Goal: Information Seeking & Learning: Compare options

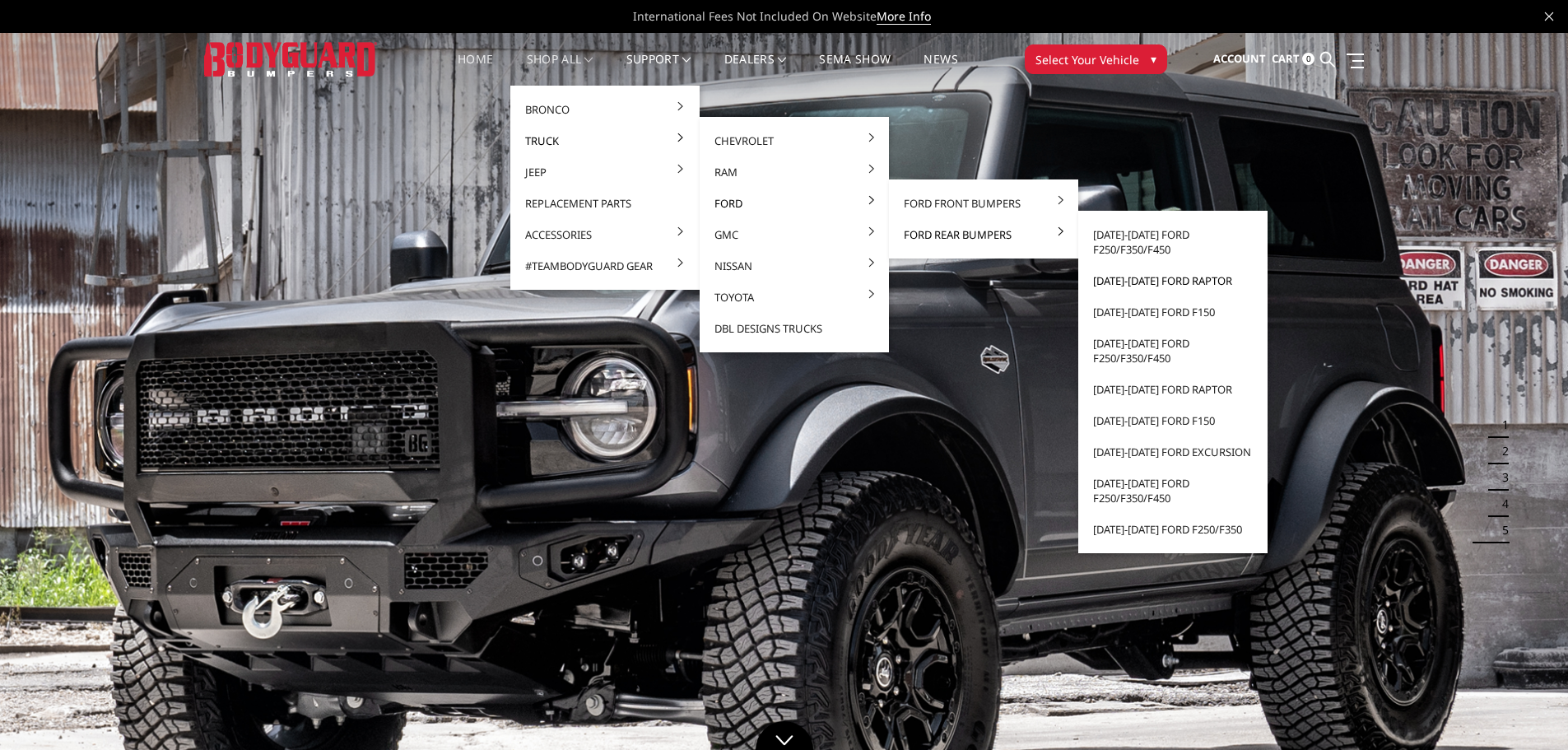
click at [1171, 285] on link "[DATE]-[DATE] Ford Raptor" at bounding box center [1173, 280] width 176 height 31
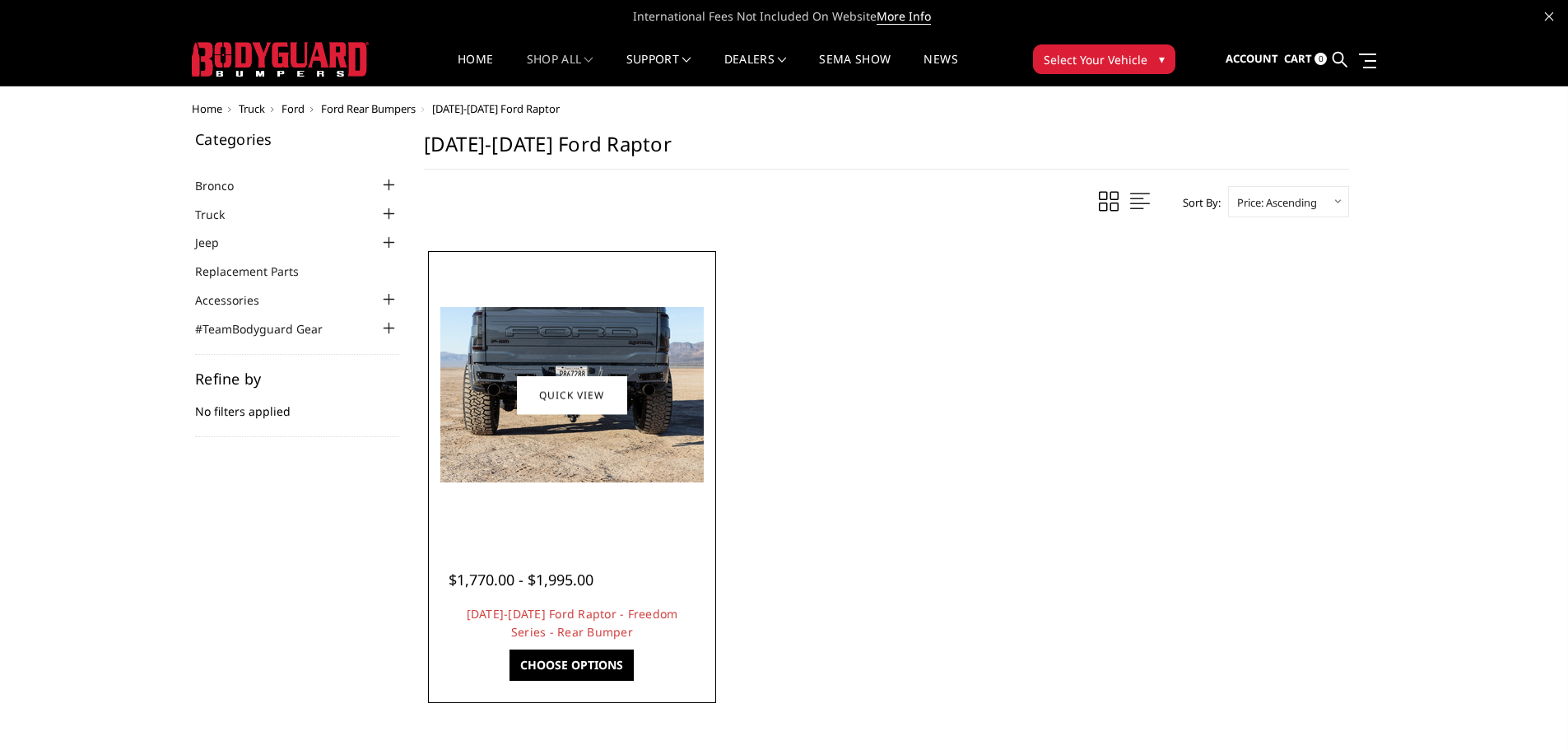
click at [466, 328] on img at bounding box center [572, 394] width 264 height 175
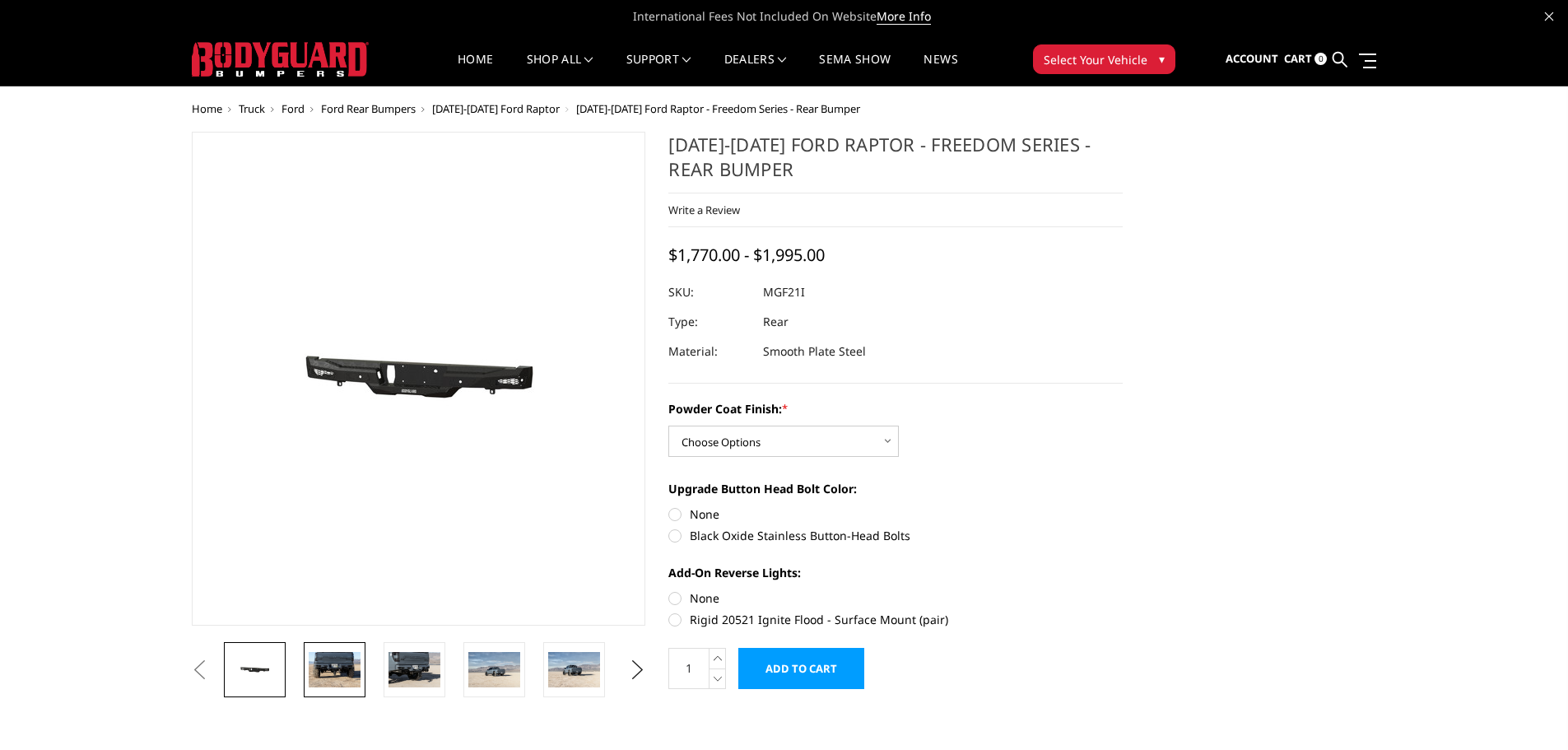
click at [357, 669] on img at bounding box center [334, 669] width 52 height 35
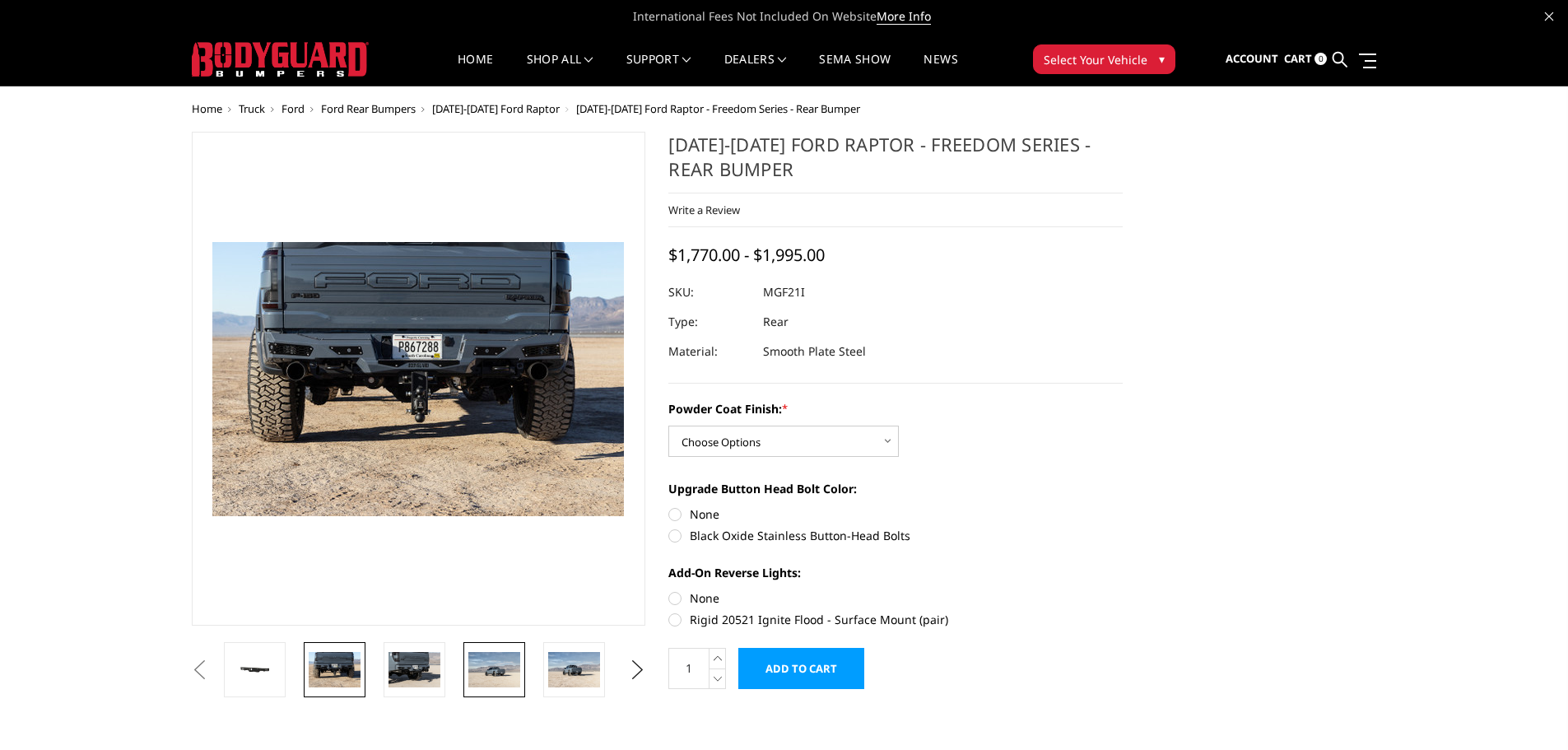
click at [498, 665] on img at bounding box center [494, 669] width 52 height 35
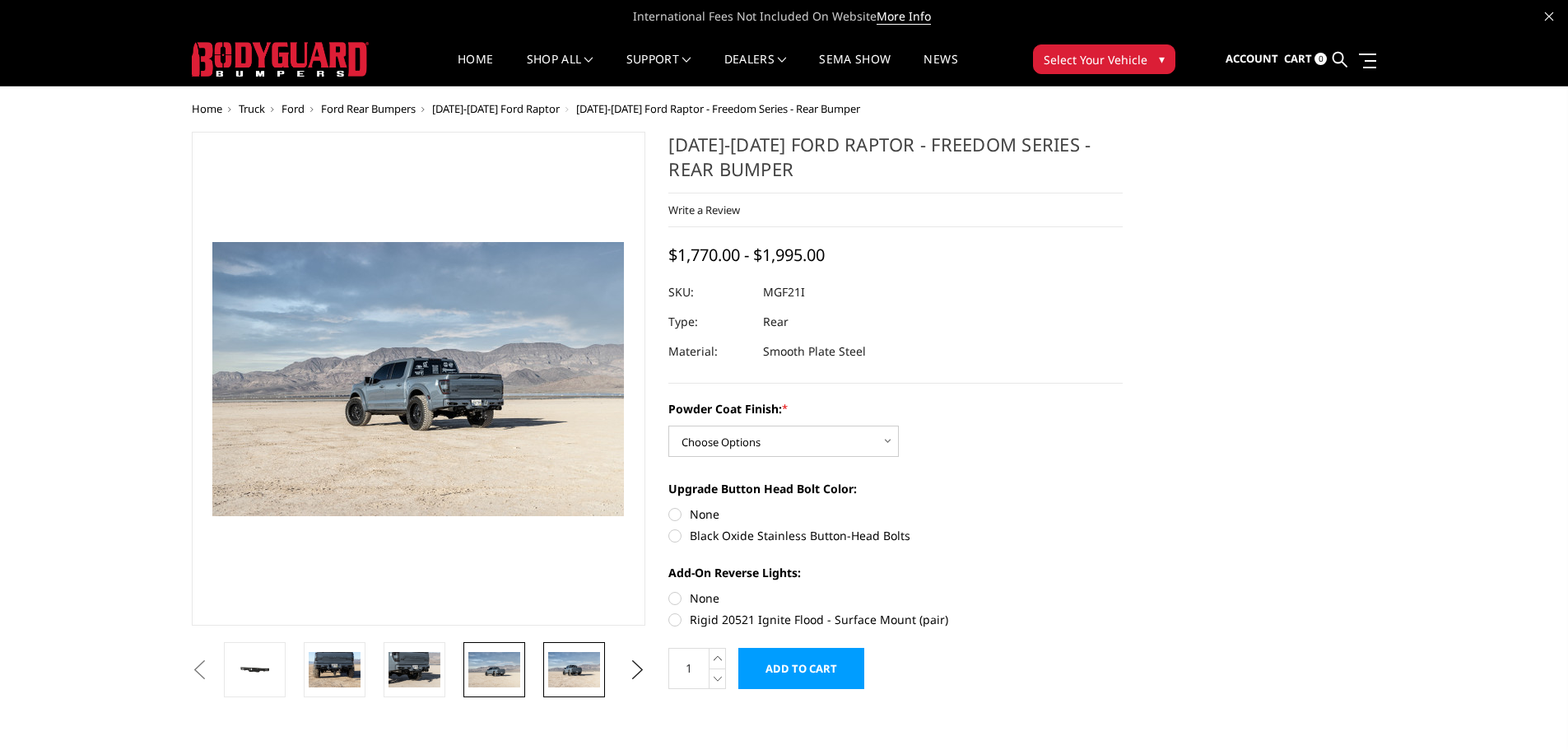
click at [578, 660] on img at bounding box center [574, 669] width 52 height 35
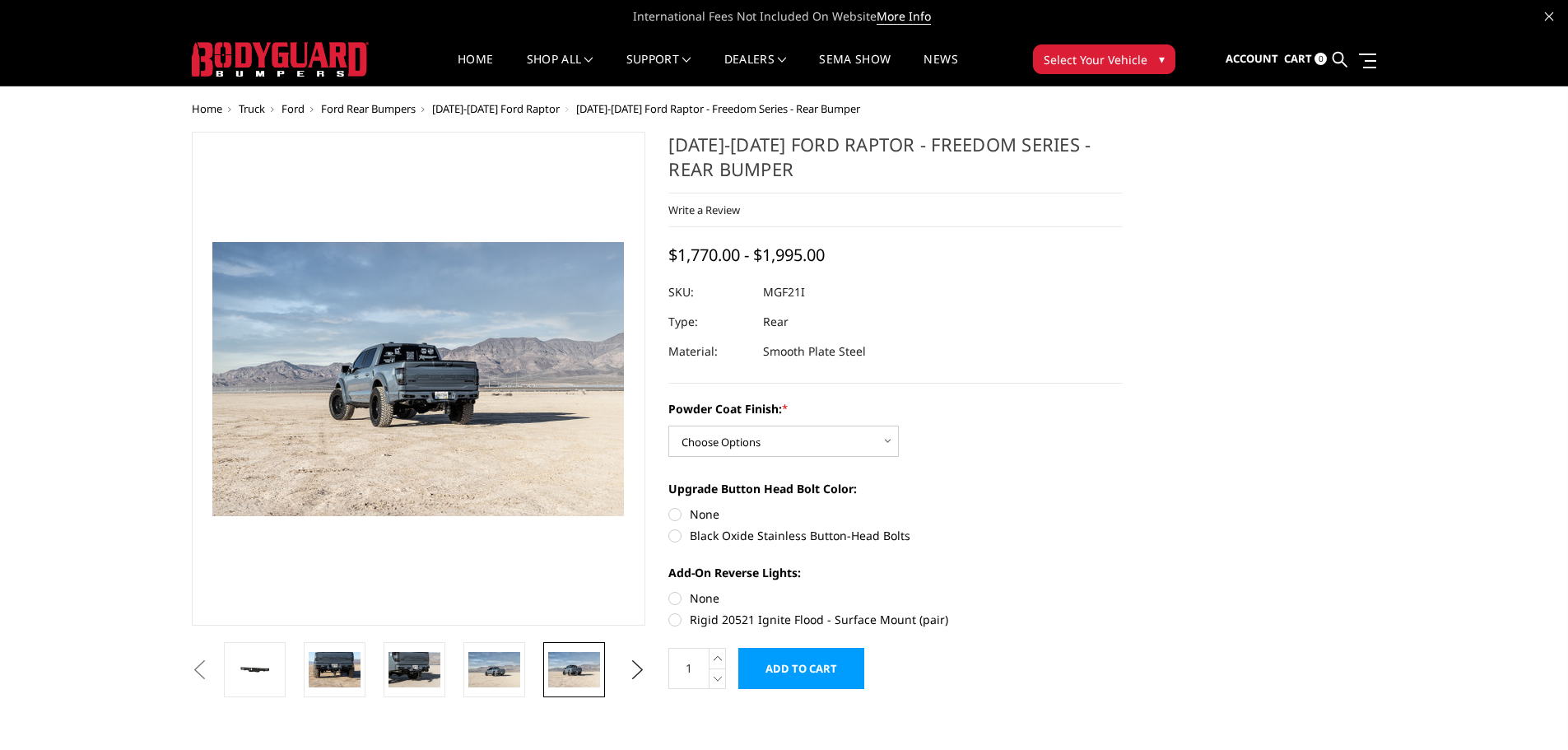
click at [213, 672] on button "Previous" at bounding box center [200, 670] width 25 height 25
click at [243, 656] on link at bounding box center [255, 670] width 62 height 55
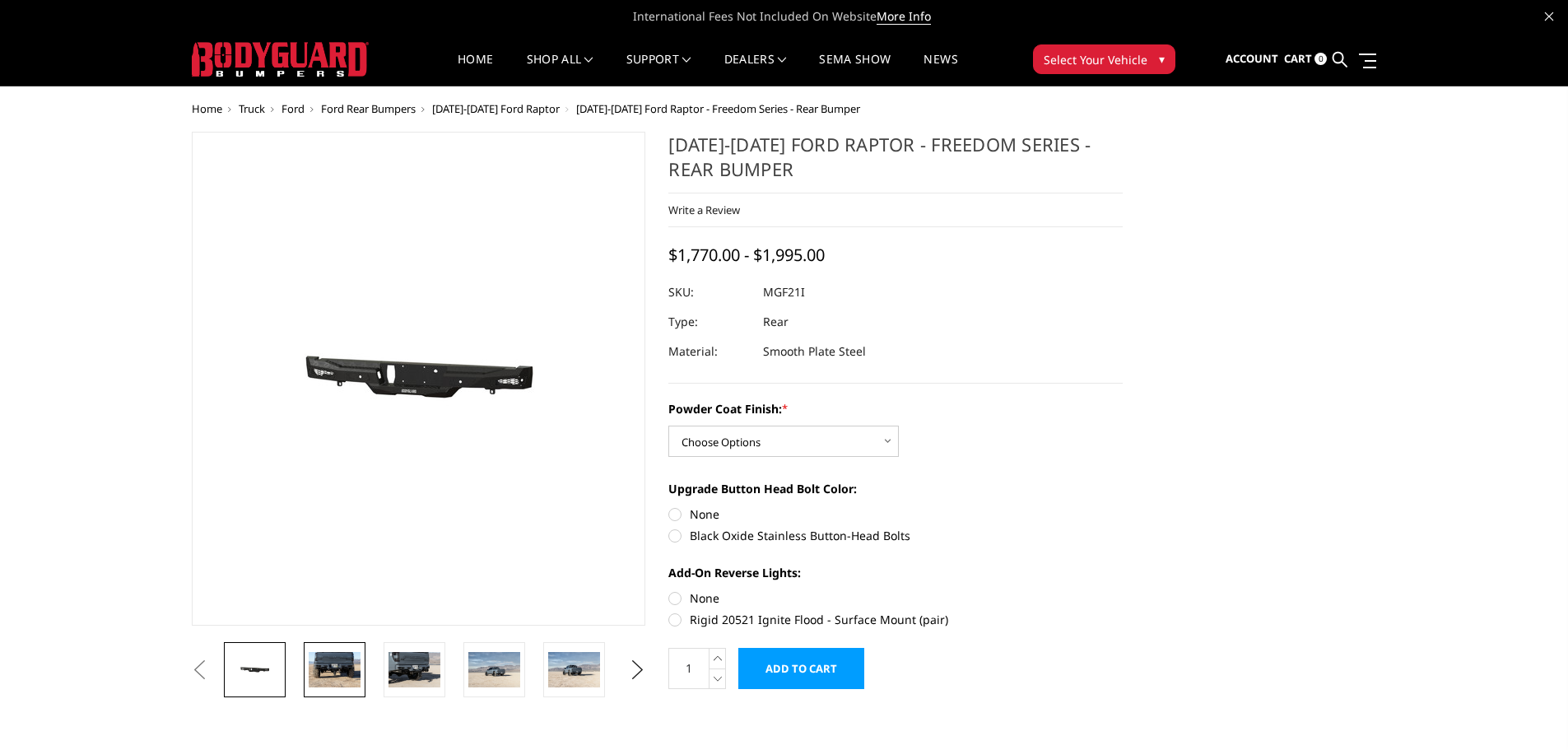
click at [340, 662] on img at bounding box center [334, 669] width 52 height 35
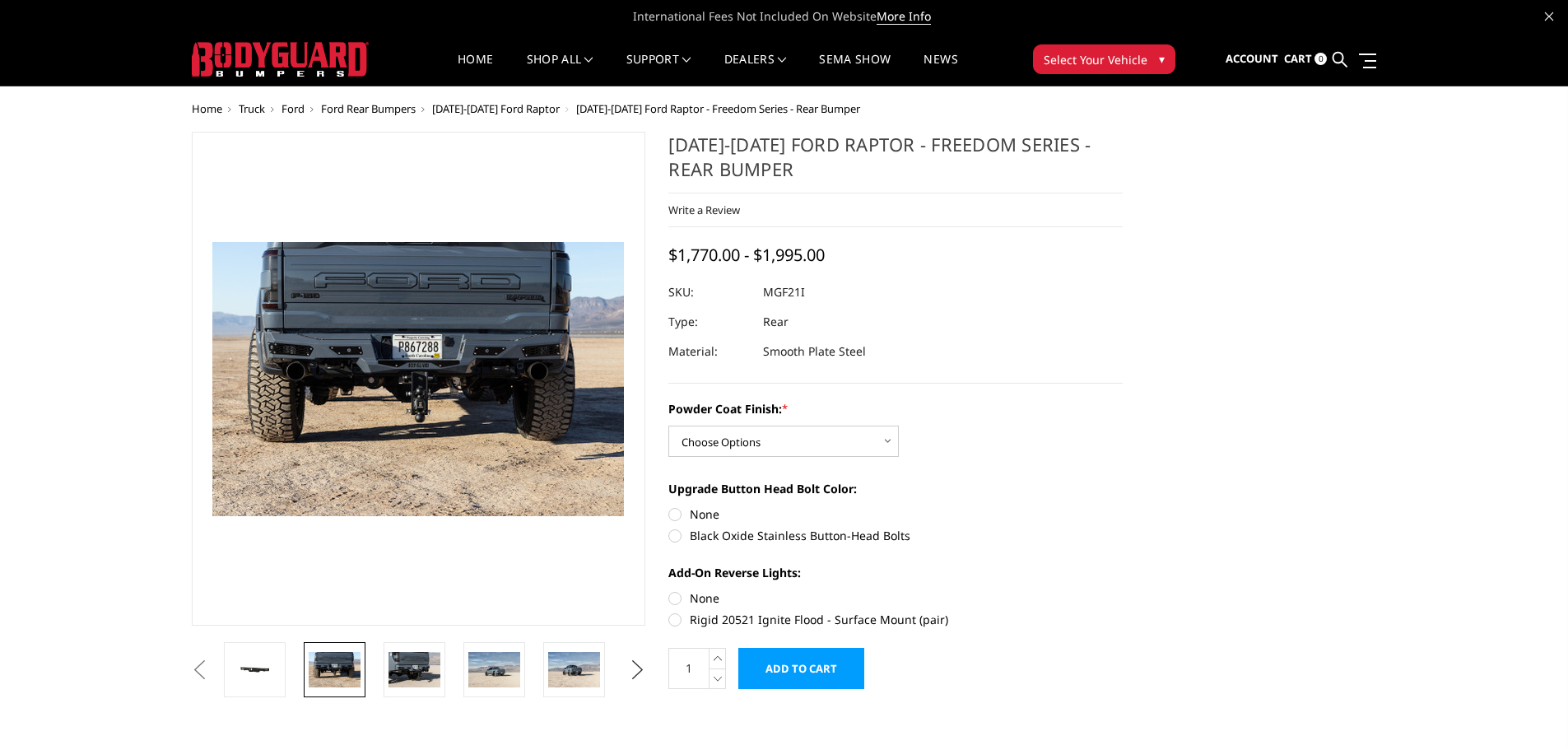
click at [628, 675] on button "Next" at bounding box center [637, 670] width 25 height 25
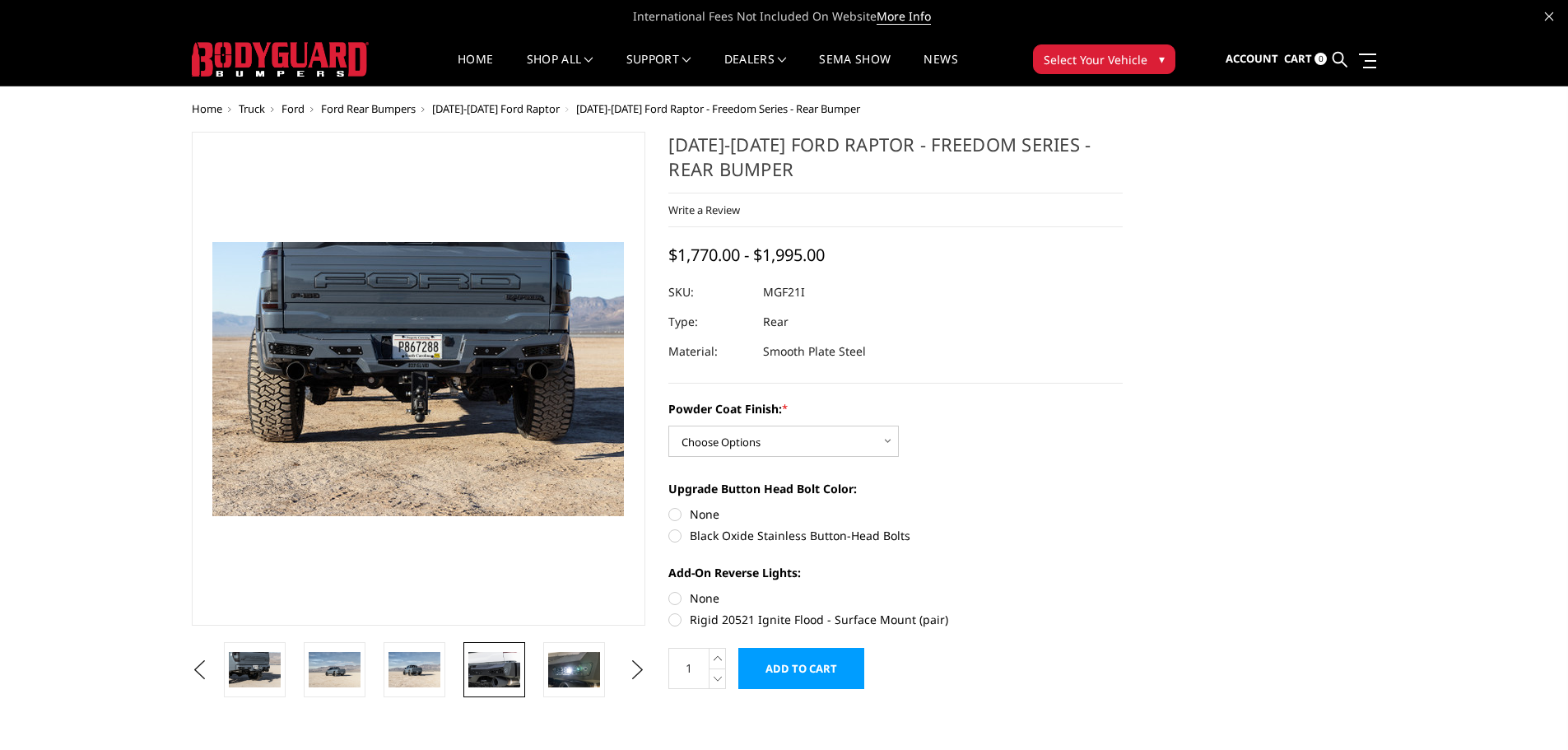
click at [495, 650] on link at bounding box center [495, 670] width 62 height 55
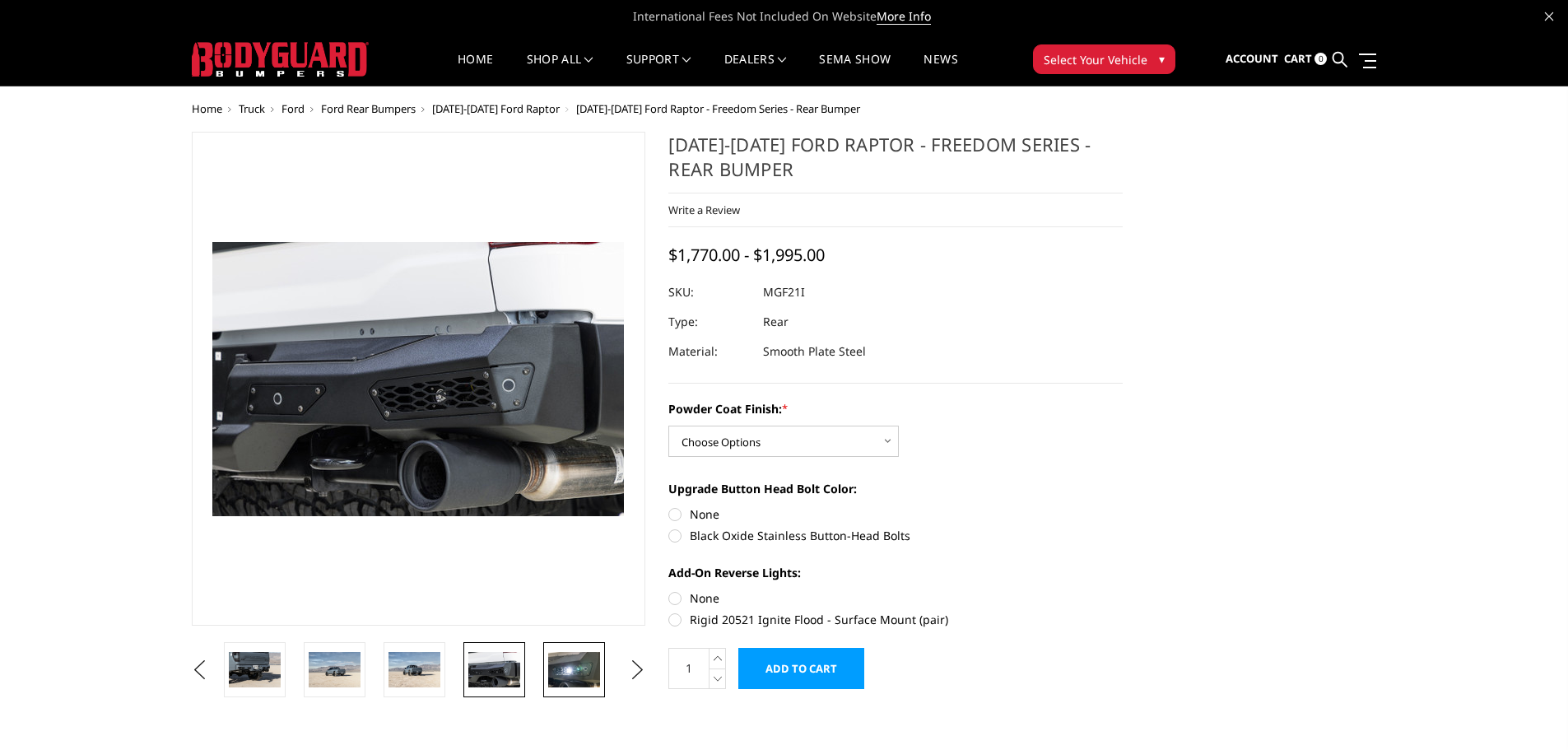
click at [570, 658] on img at bounding box center [574, 669] width 52 height 35
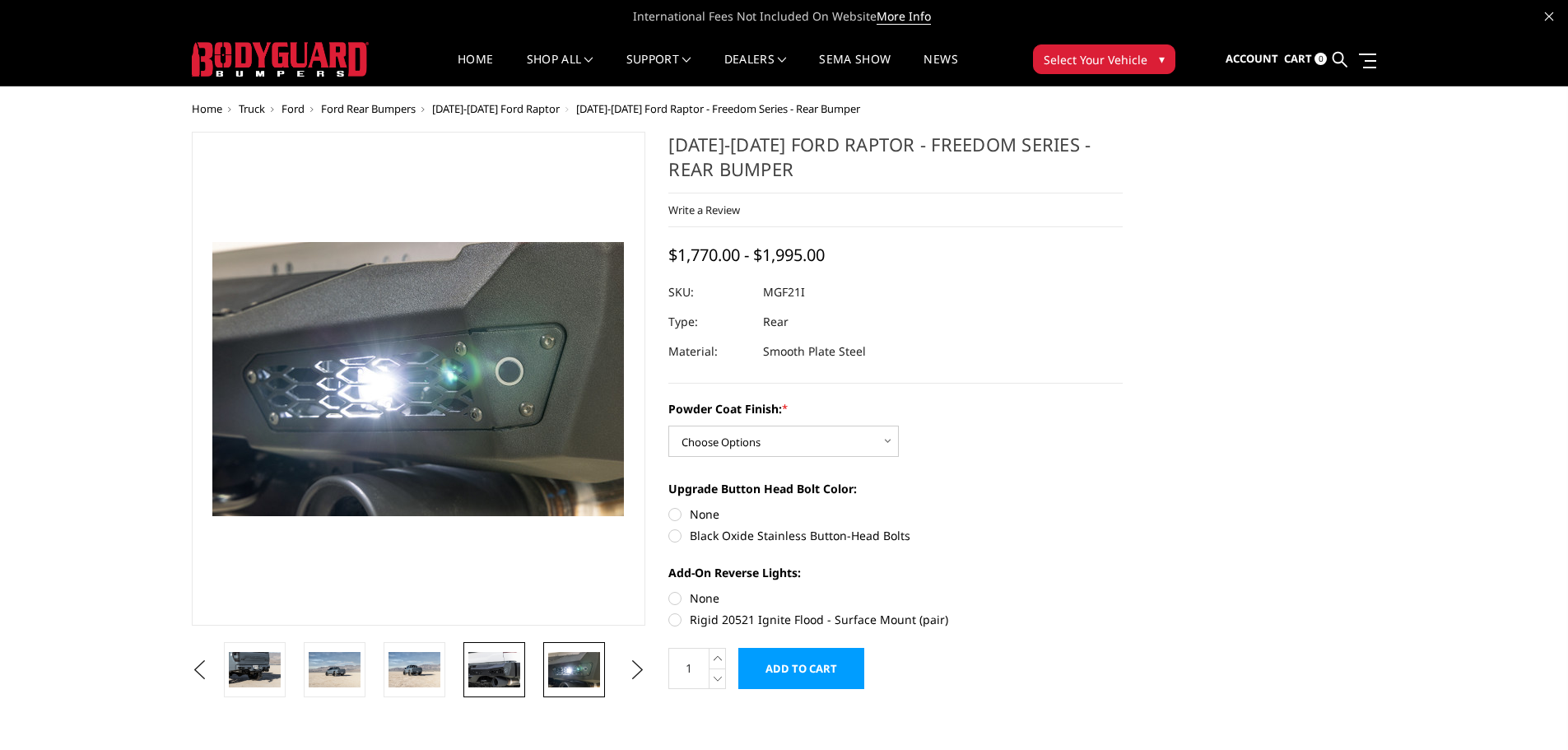
drag, startPoint x: 487, startPoint y: 661, endPoint x: 479, endPoint y: 648, distance: 15.3
click at [475, 654] on img at bounding box center [494, 669] width 52 height 35
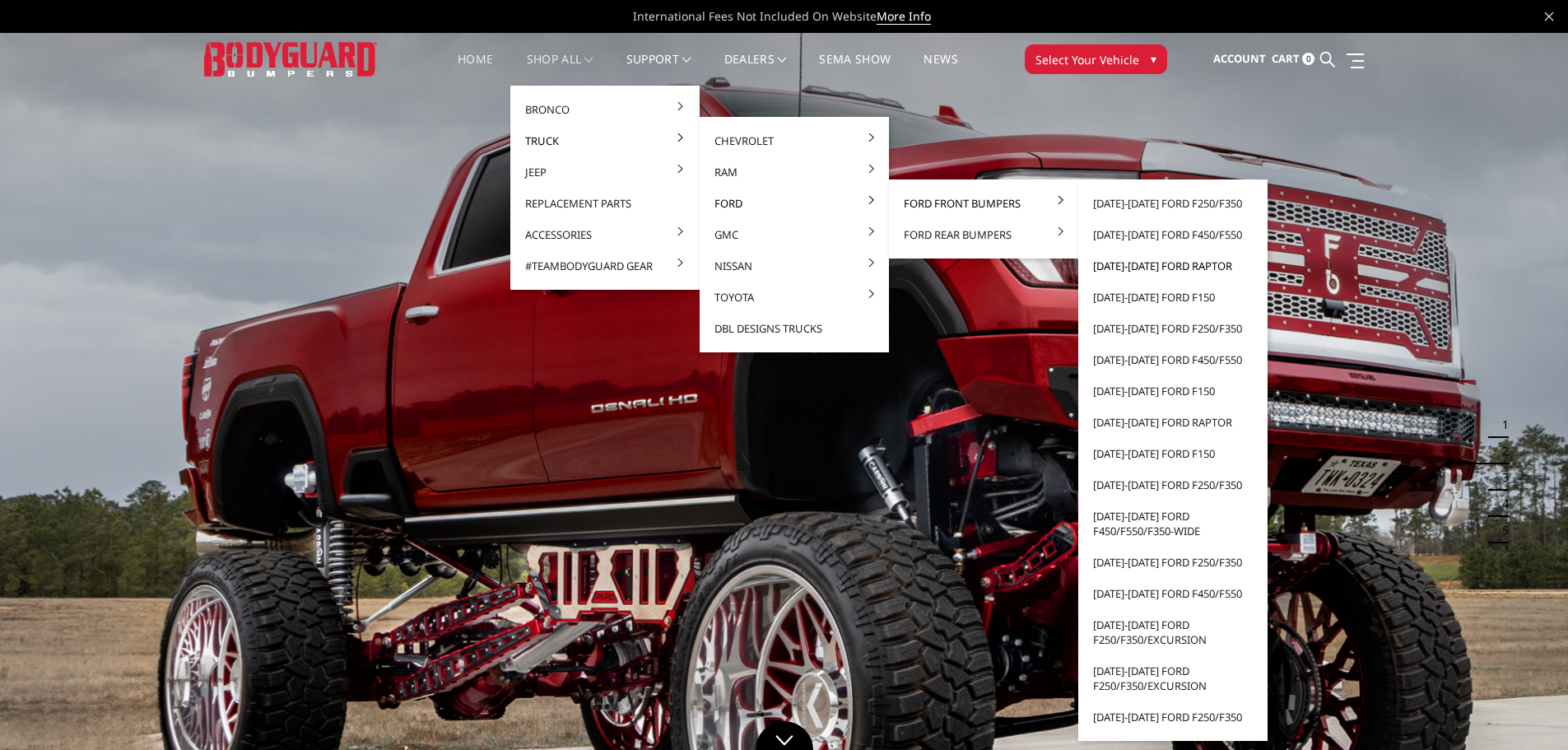
click at [1168, 268] on link "[DATE]-[DATE] Ford Raptor" at bounding box center [1173, 266] width 176 height 31
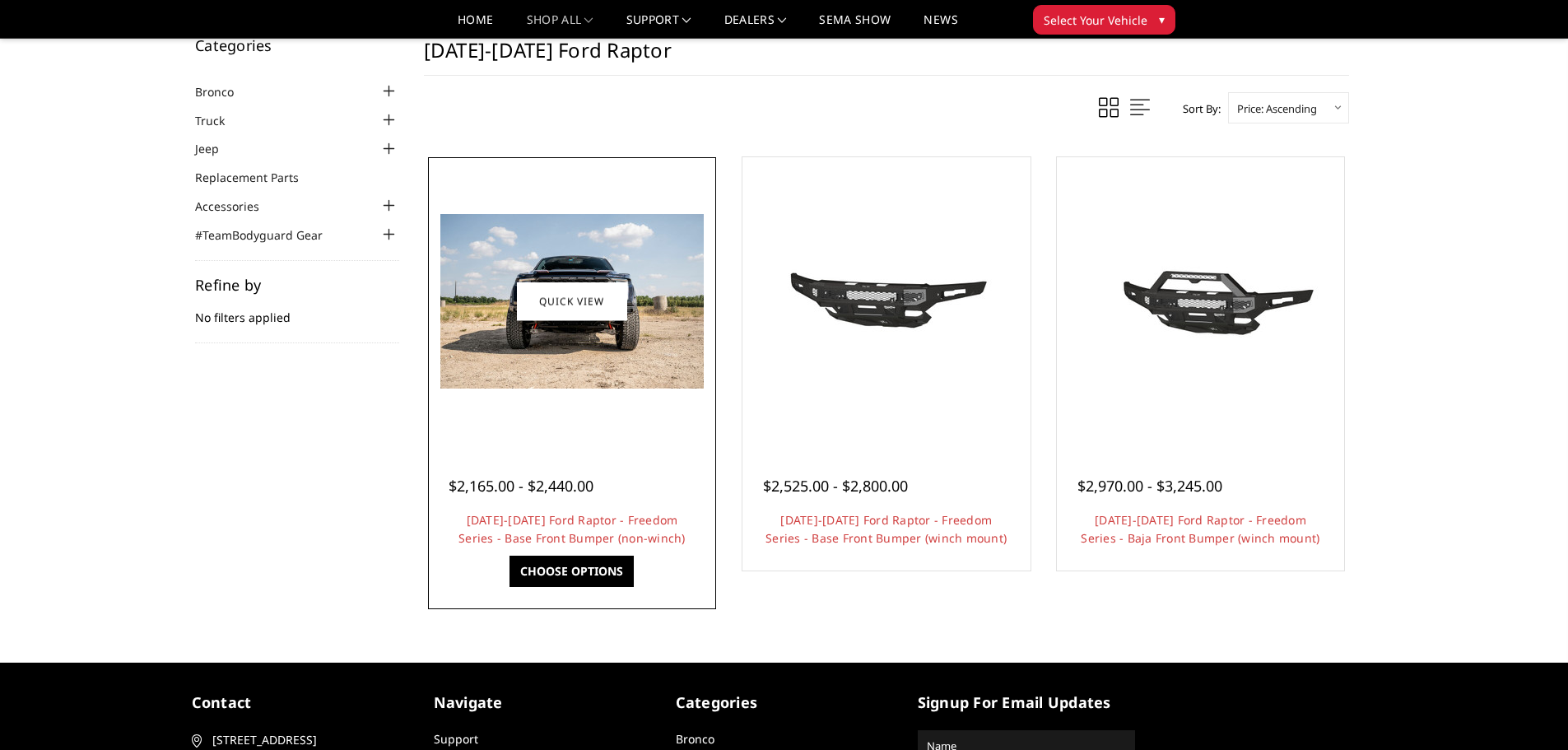
scroll to position [164, 0]
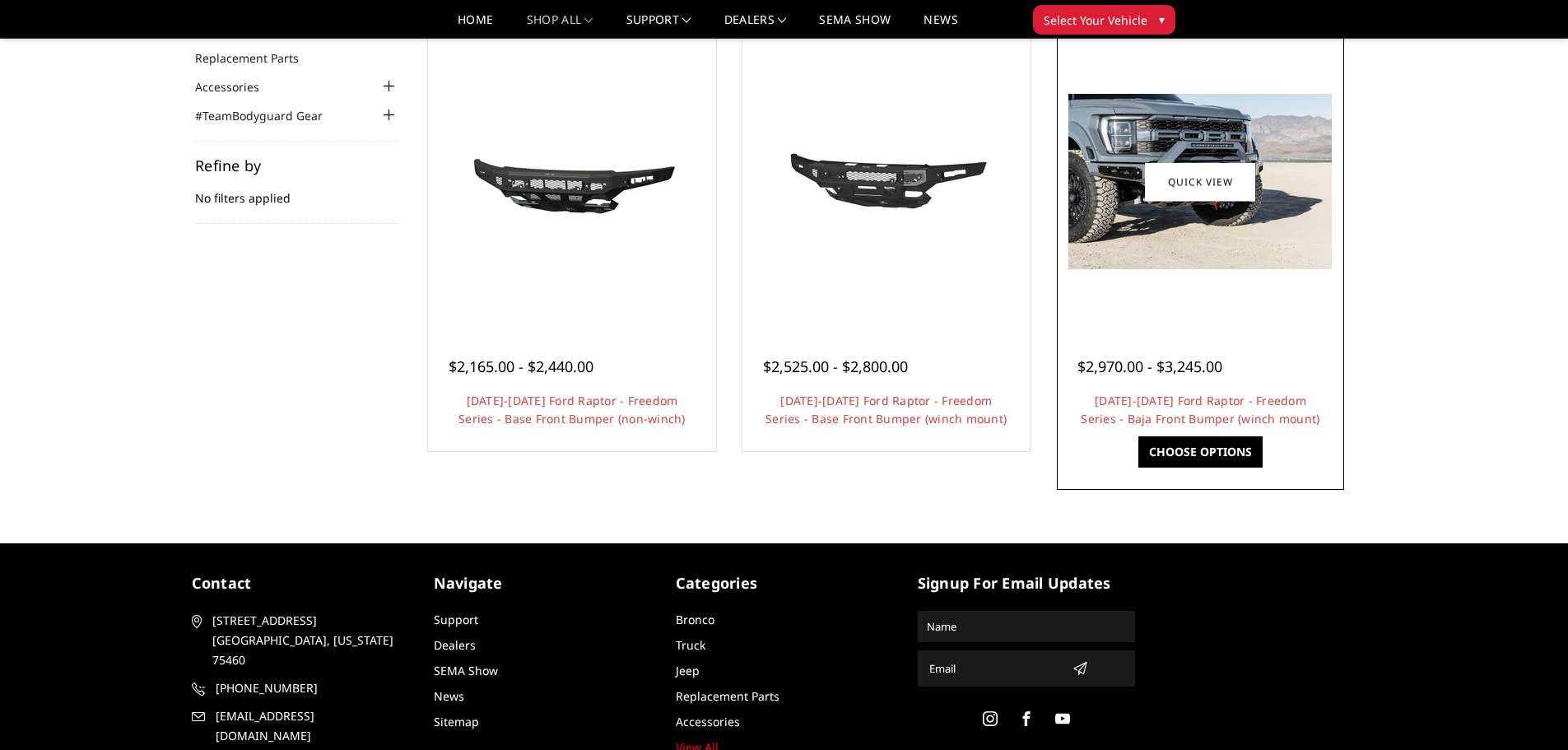
click at [1204, 225] on img at bounding box center [1200, 182] width 264 height 175
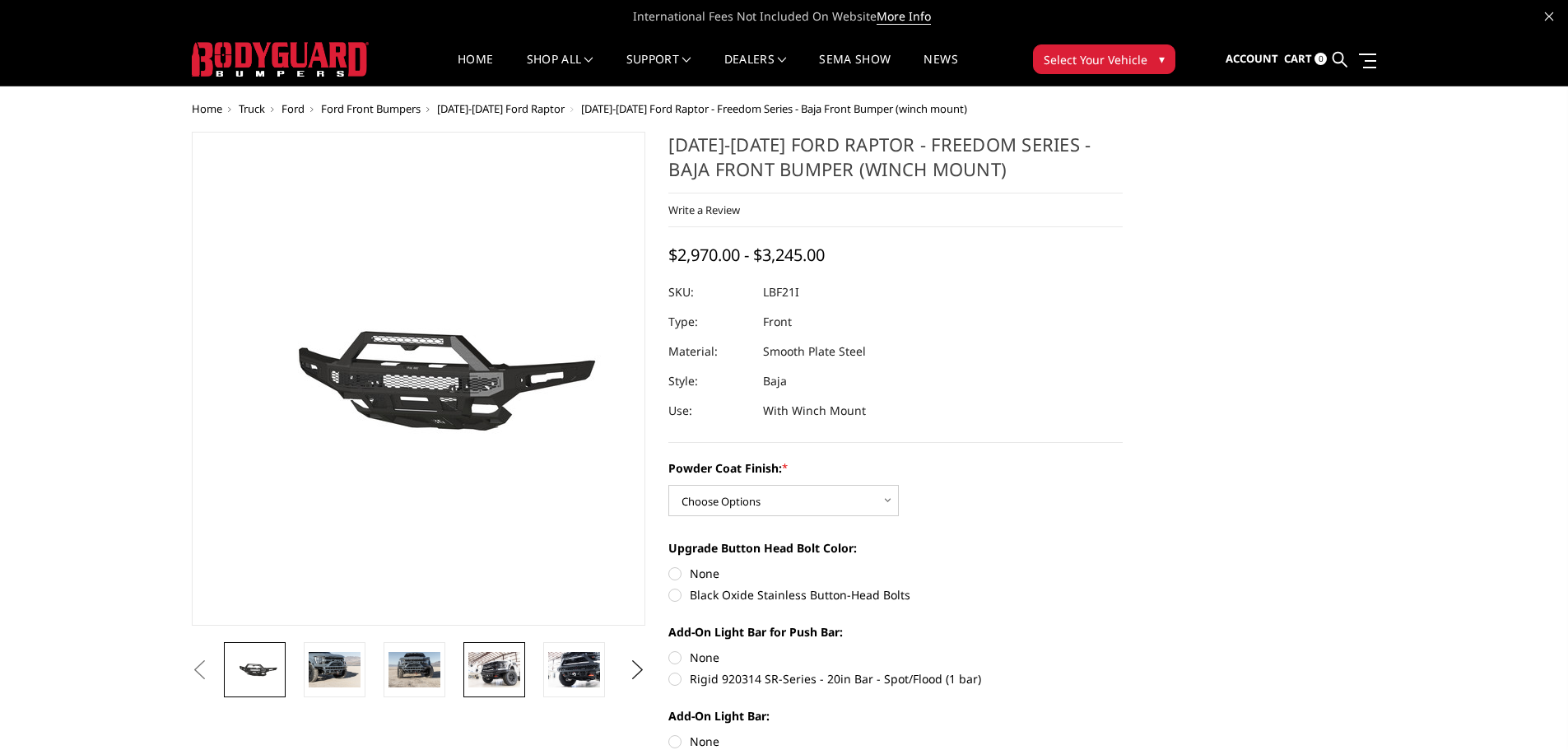
click at [497, 659] on img at bounding box center [494, 669] width 52 height 35
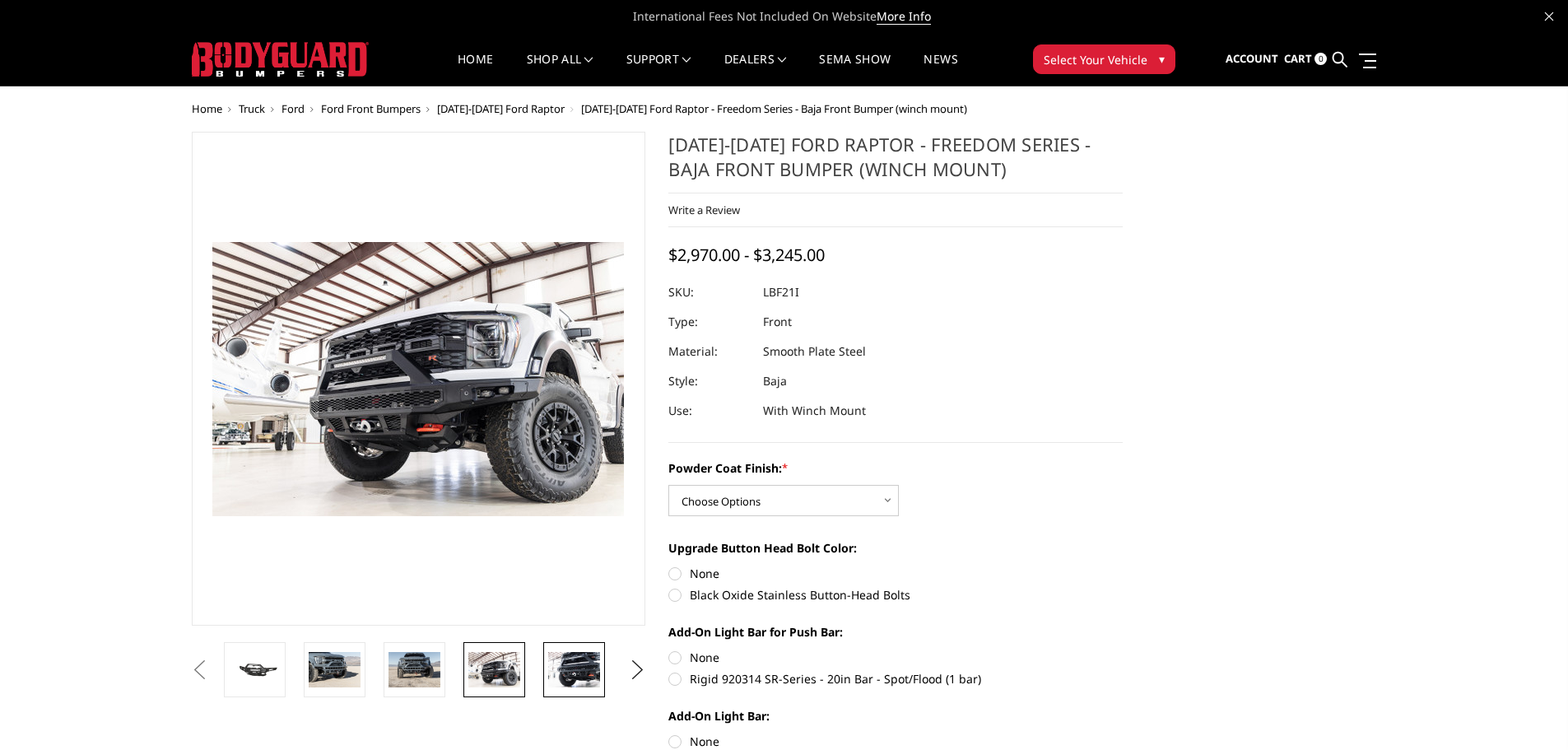
drag, startPoint x: 580, startPoint y: 661, endPoint x: 572, endPoint y: 660, distance: 8.1
click at [579, 661] on img at bounding box center [574, 669] width 52 height 35
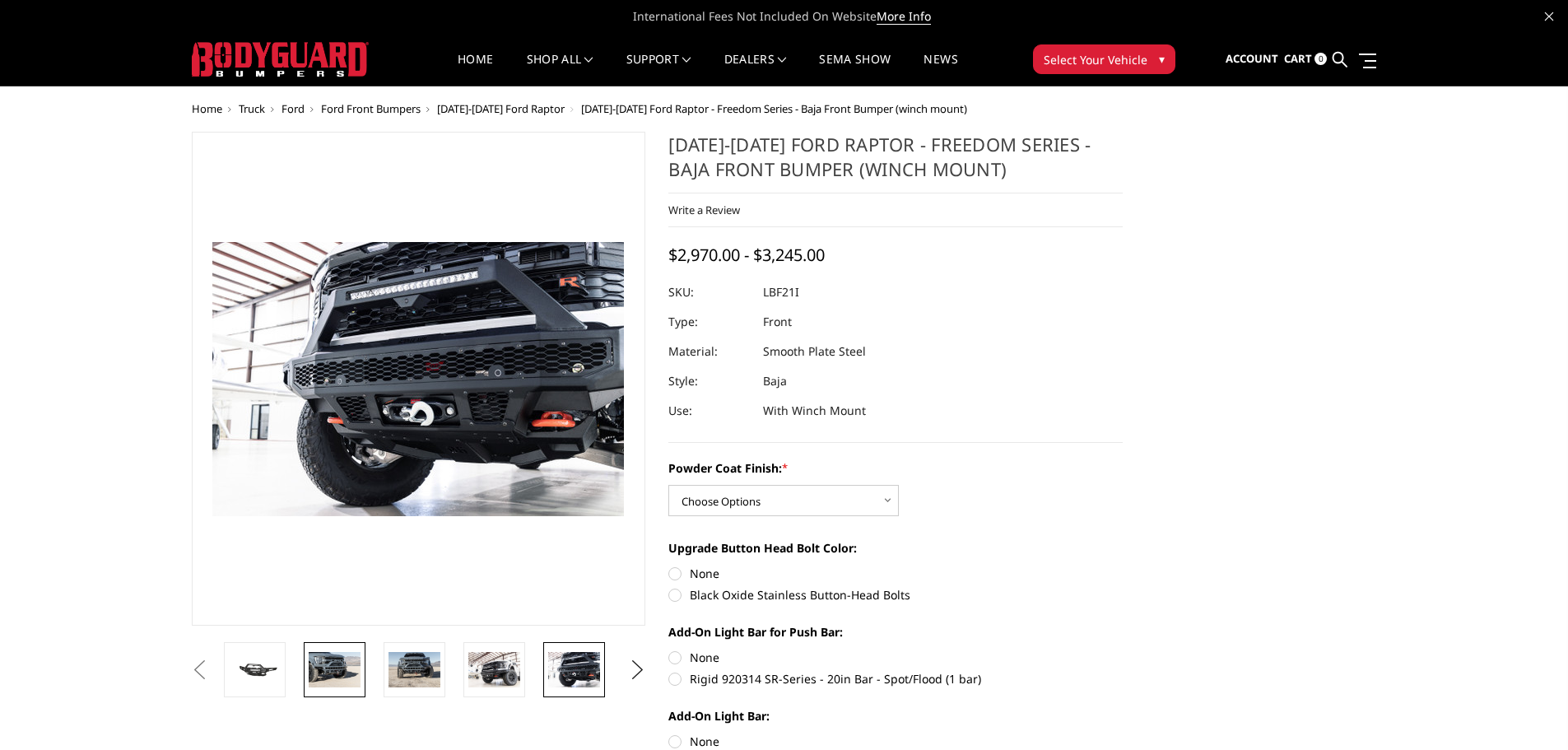
click at [329, 687] on link at bounding box center [335, 670] width 62 height 55
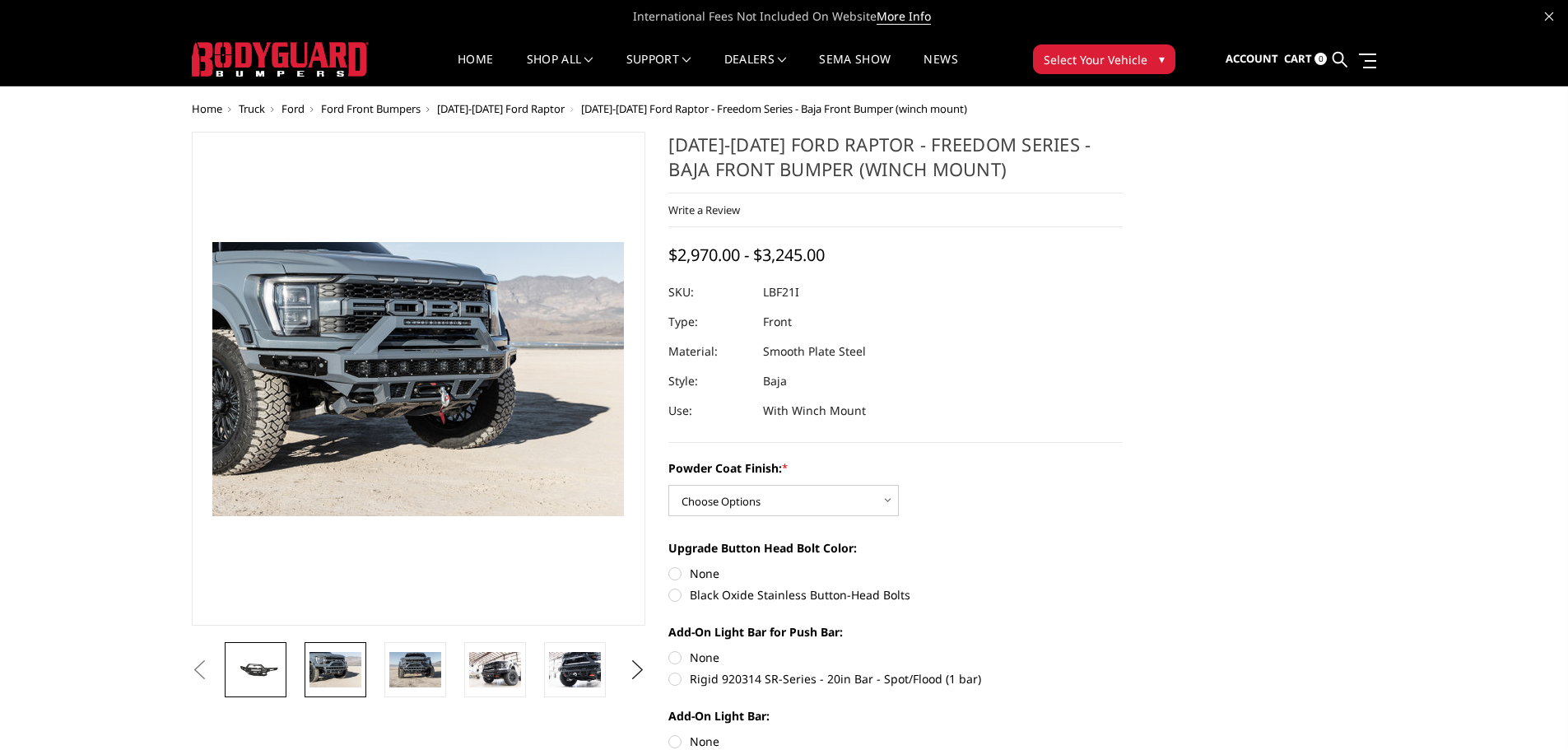
click at [261, 658] on img at bounding box center [256, 670] width 52 height 24
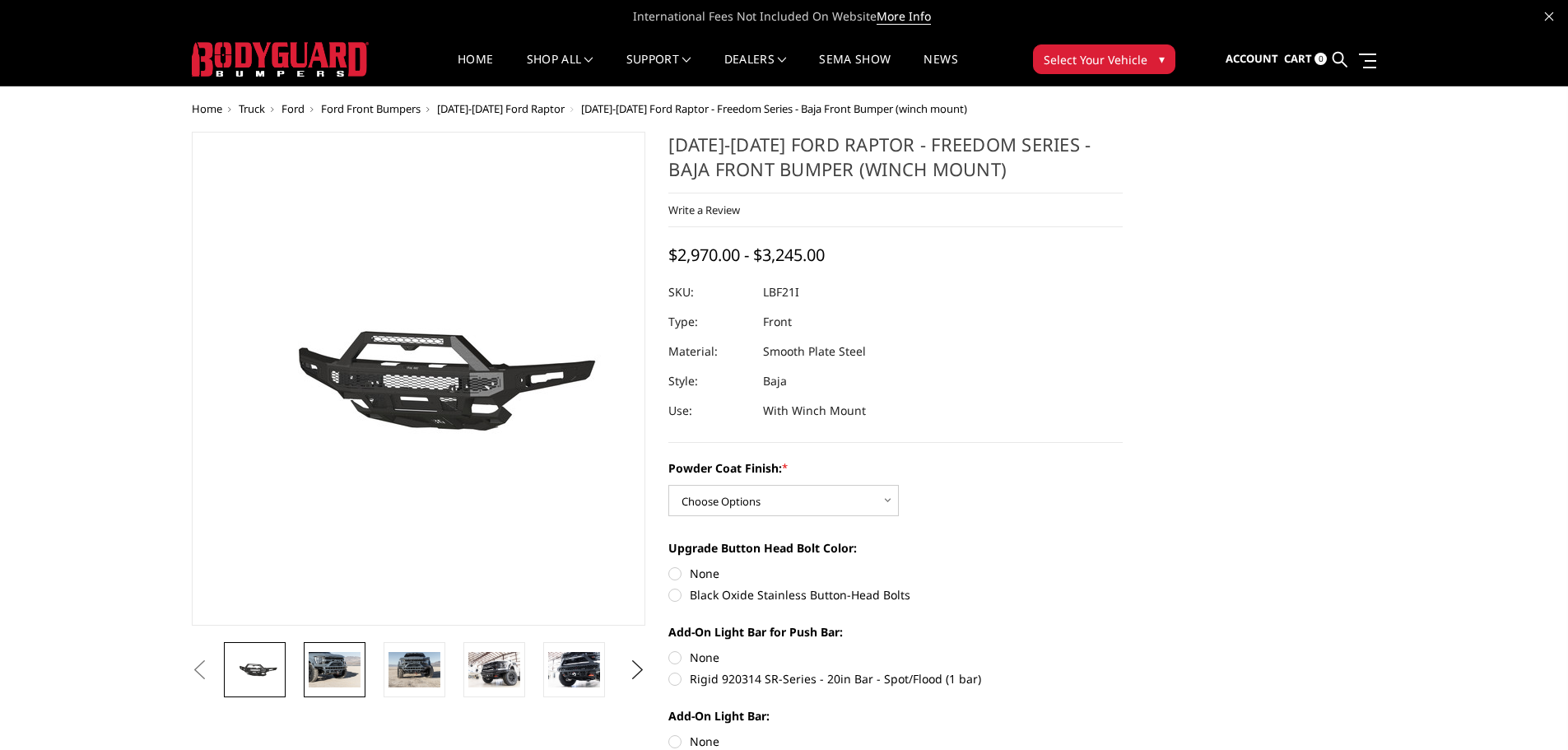
click at [347, 660] on img at bounding box center [334, 669] width 52 height 35
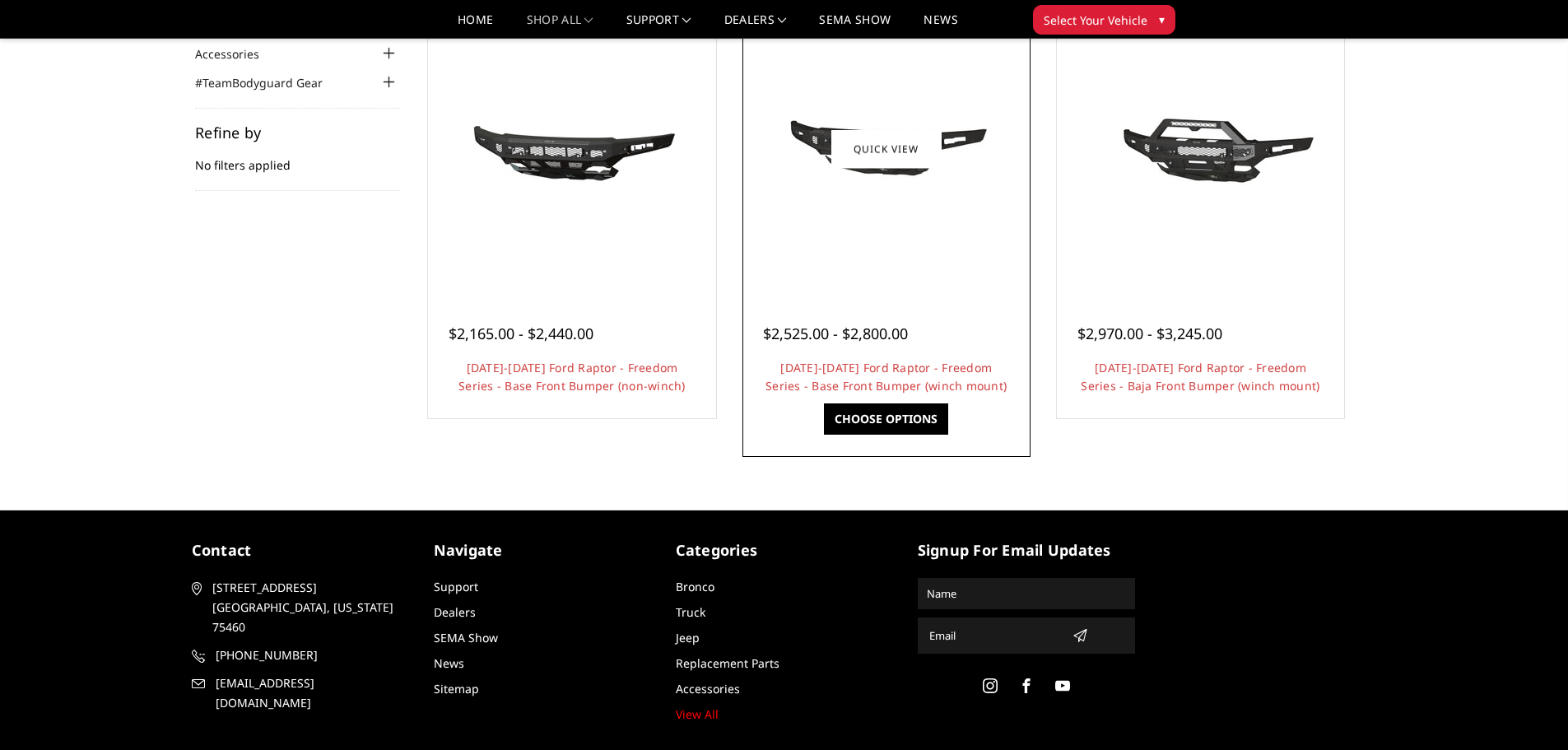
scroll to position [164, 0]
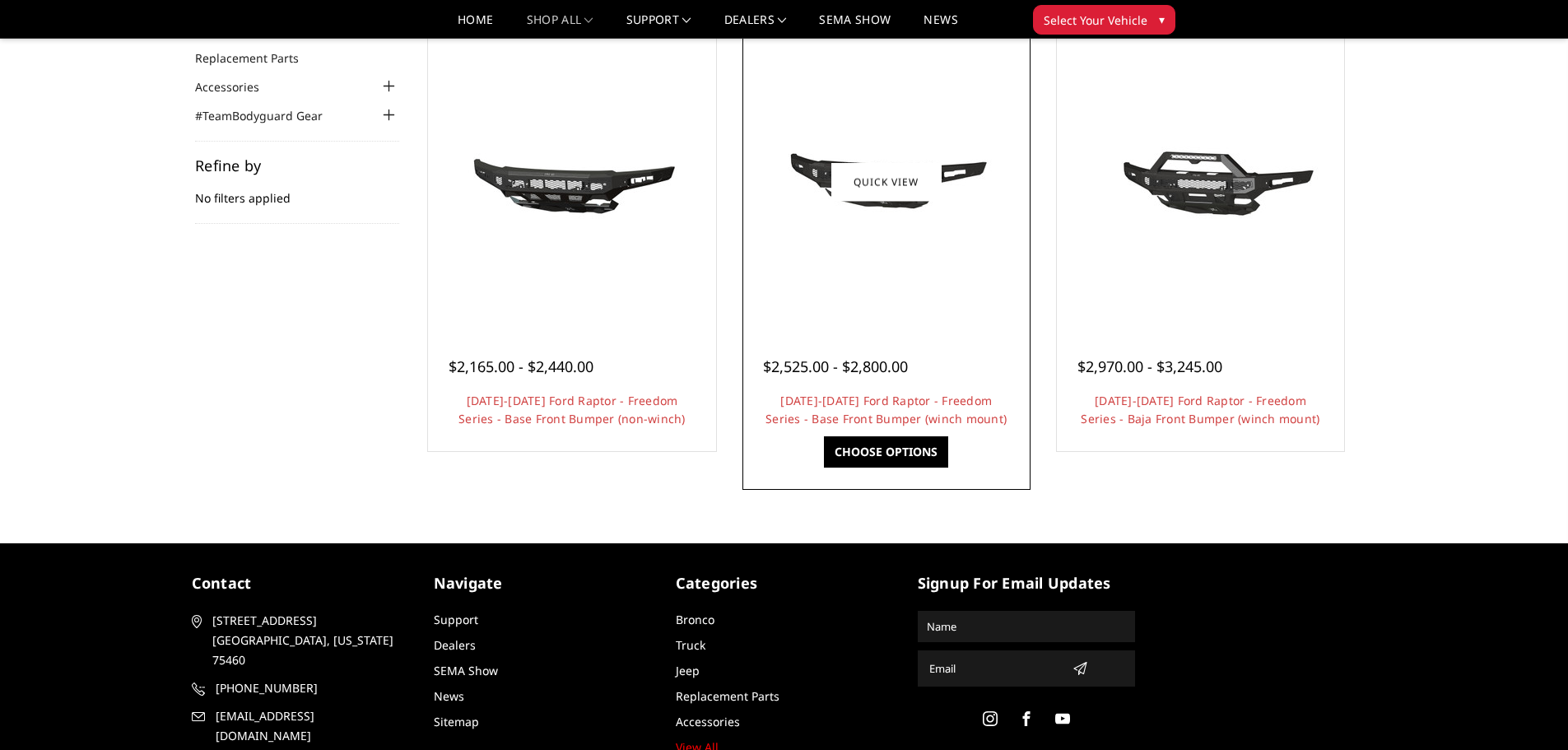
click at [904, 245] on div at bounding box center [886, 182] width 280 height 280
